Goal: Obtain resource: Obtain resource

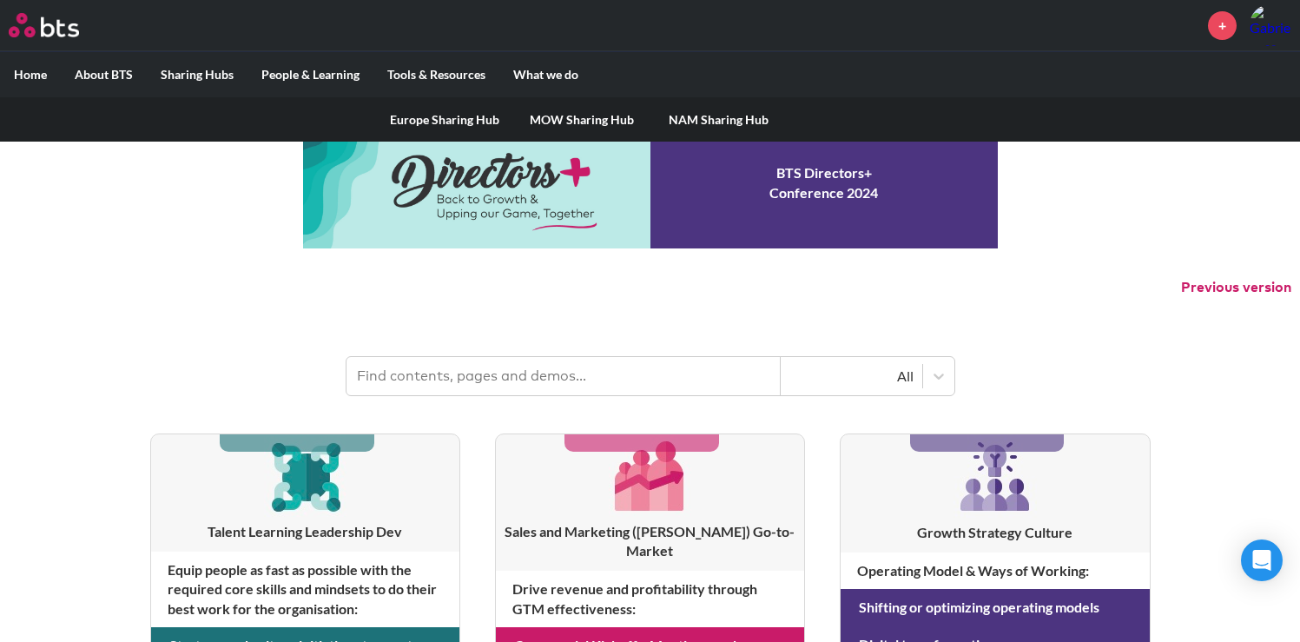
click at [555, 109] on link "MOW Sharing Hub" at bounding box center [581, 119] width 137 height 45
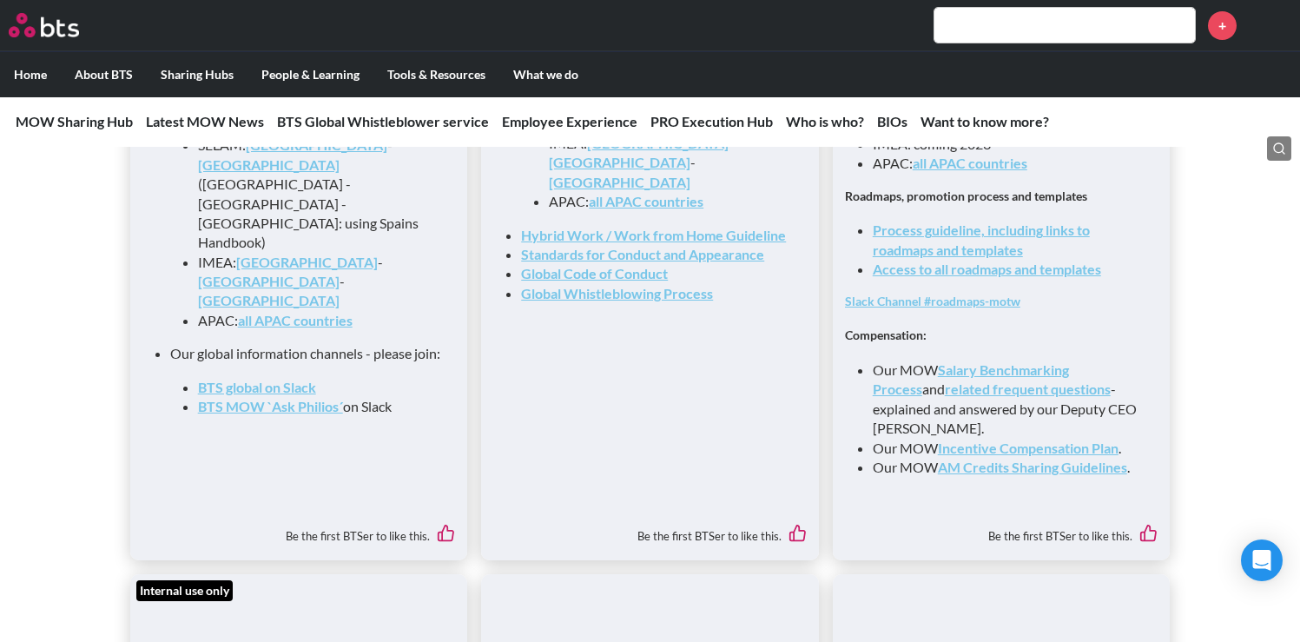
scroll to position [1985, 0]
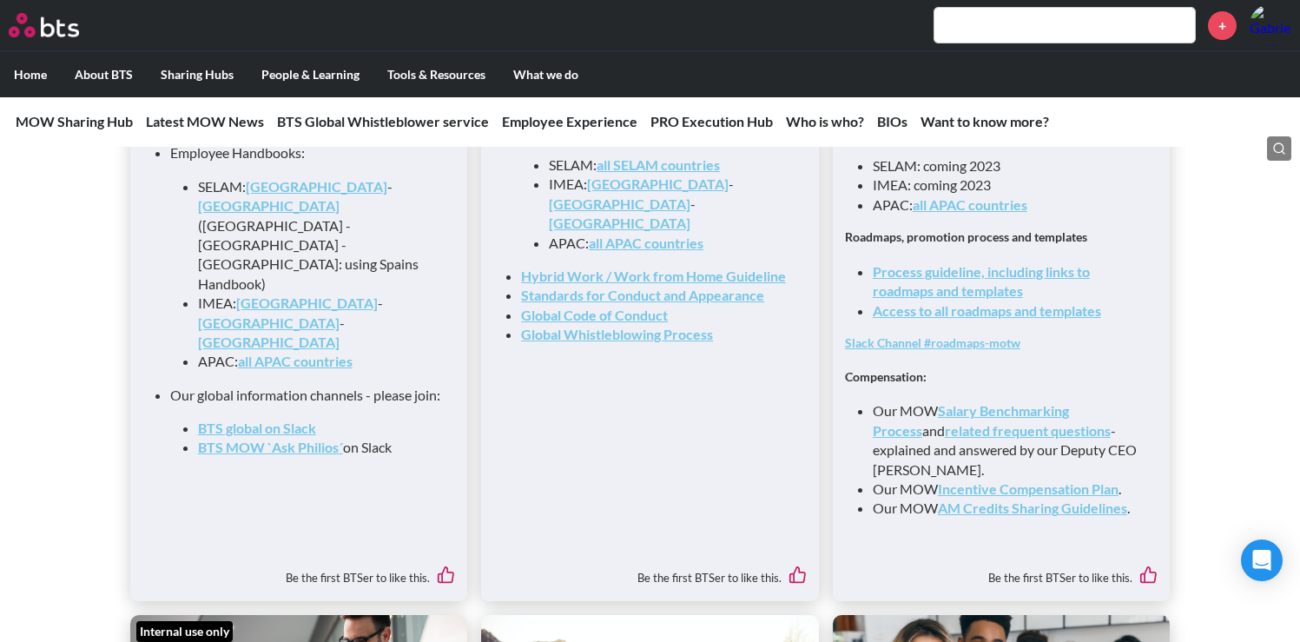
click at [1043, 280] on link "Process guideline, including links to roadmaps and templates" at bounding box center [981, 281] width 217 height 36
click at [986, 319] on link "Access to all roadmaps and templates" at bounding box center [987, 310] width 228 height 16
